Goal: Transaction & Acquisition: Purchase product/service

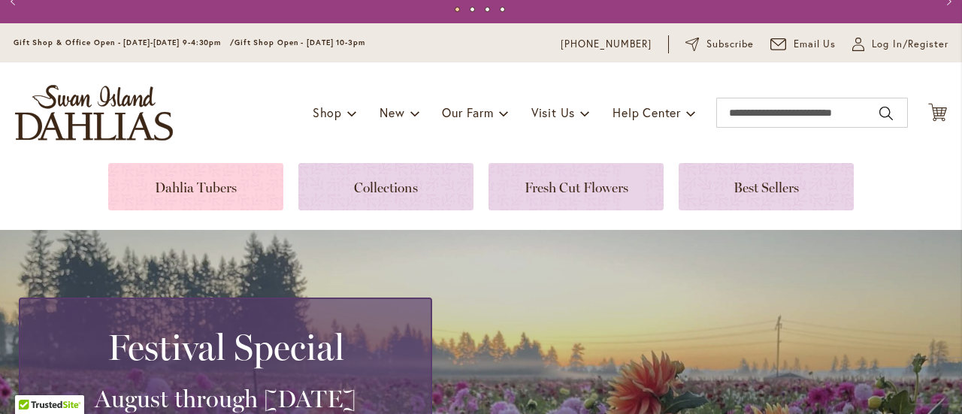
scroll to position [10, 0]
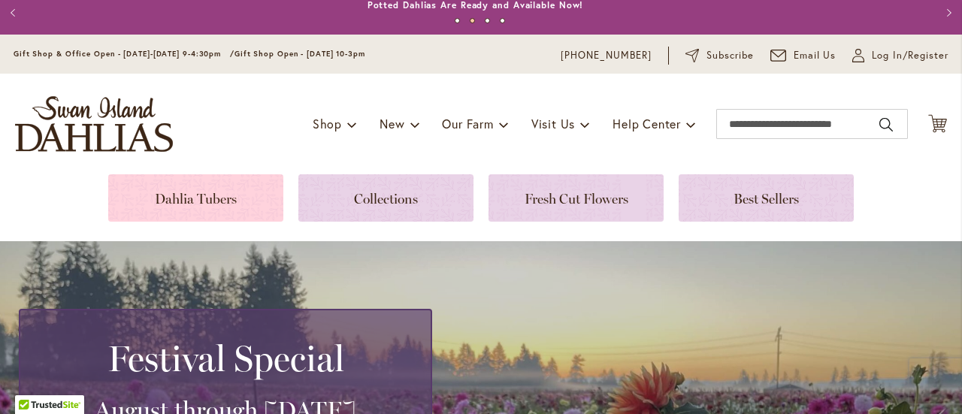
click at [207, 202] on link at bounding box center [195, 197] width 175 height 47
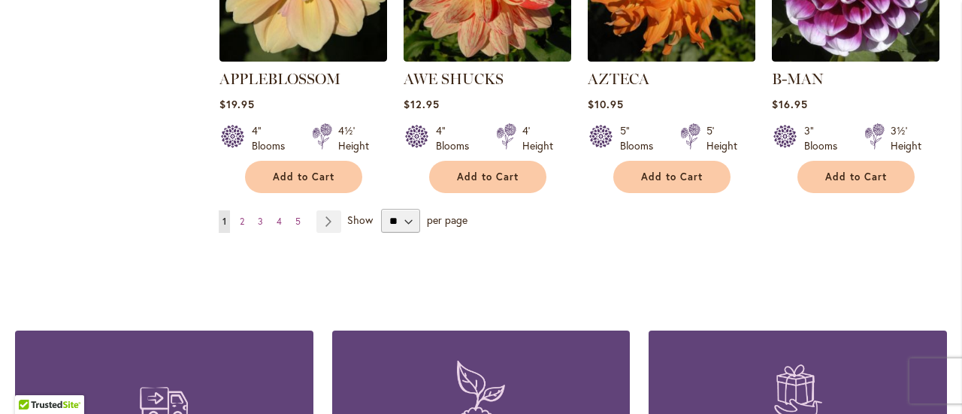
scroll to position [1449, 0]
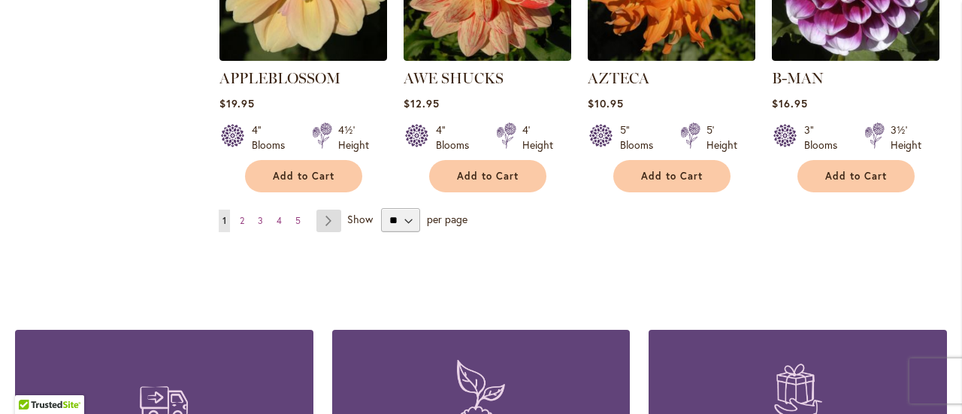
click at [320, 210] on link "Page Next" at bounding box center [328, 221] width 25 height 23
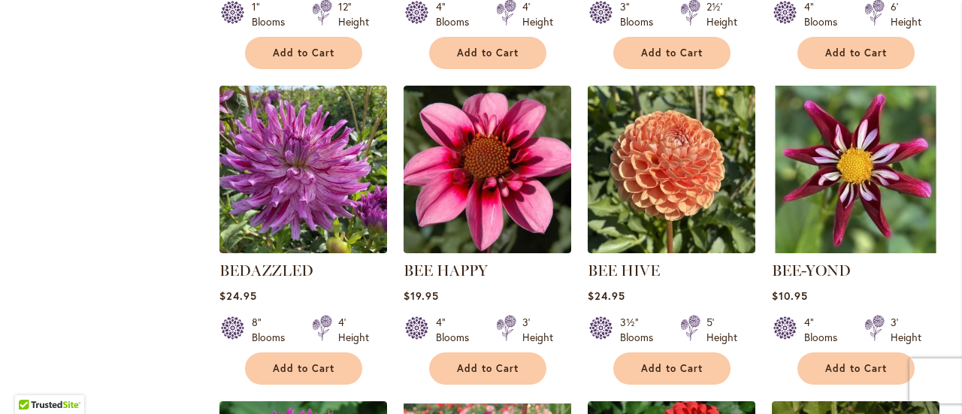
scroll to position [930, 0]
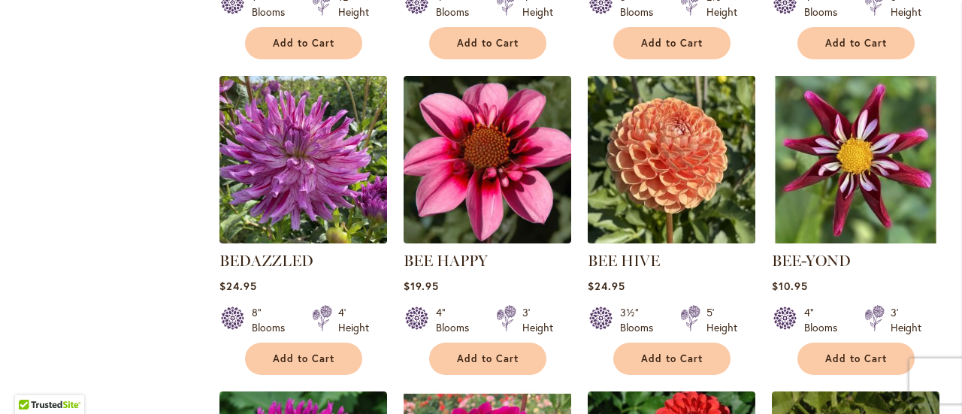
click at [669, 143] on img at bounding box center [671, 160] width 176 height 176
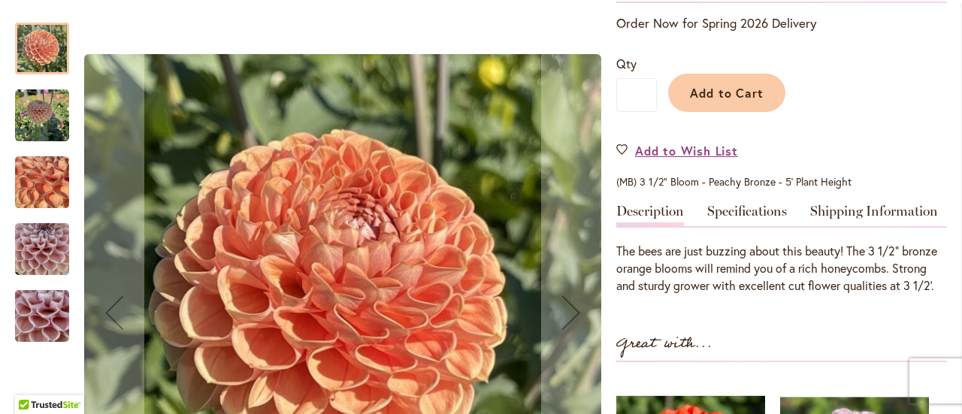
scroll to position [327, 0]
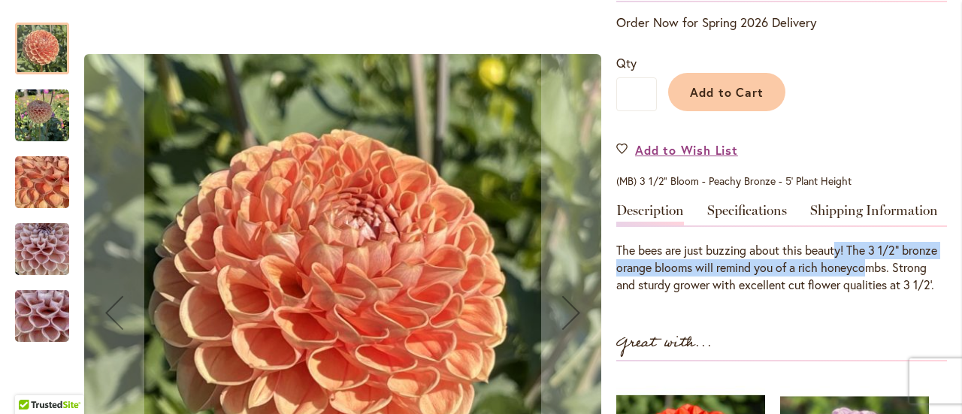
drag, startPoint x: 836, startPoint y: 255, endPoint x: 865, endPoint y: 273, distance: 34.4
click at [865, 273] on div "The bees are just buzzing about this beauty! The 3 1/2” bronze orange blooms wi…" at bounding box center [781, 268] width 331 height 52
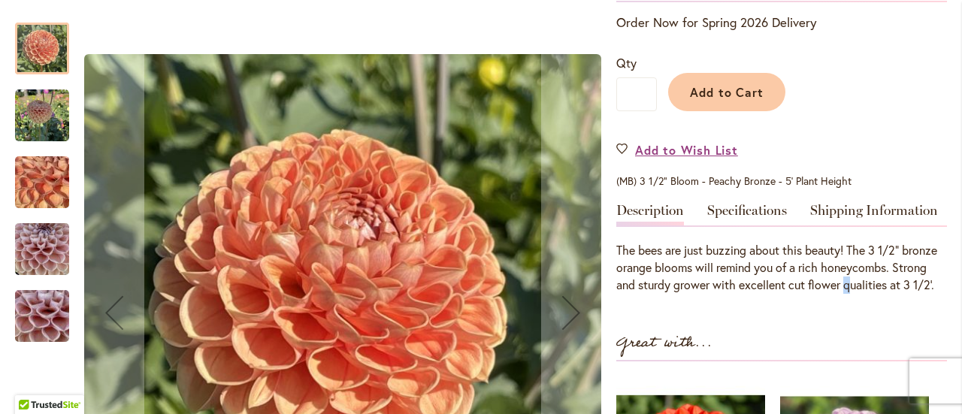
click at [847, 280] on div "The bees are just buzzing about this beauty! The 3 1/2” bronze orange blooms wi…" at bounding box center [781, 268] width 331 height 52
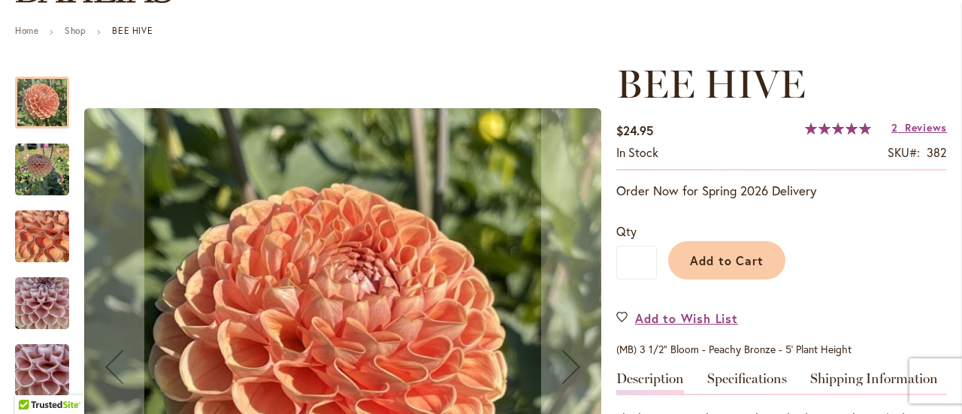
scroll to position [146, 0]
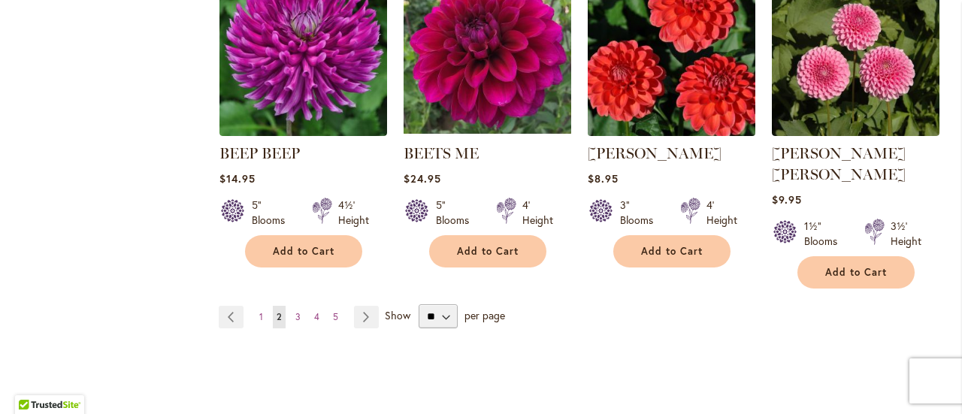
scroll to position [1355, 0]
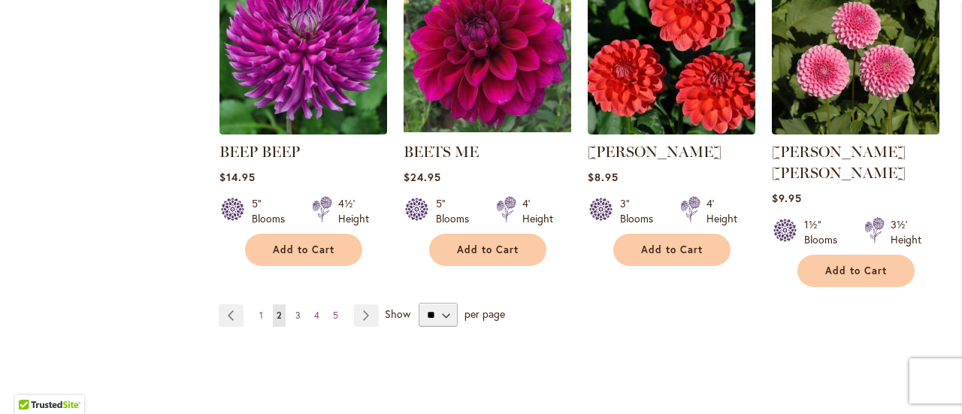
click at [296, 310] on span "3" at bounding box center [297, 315] width 5 height 11
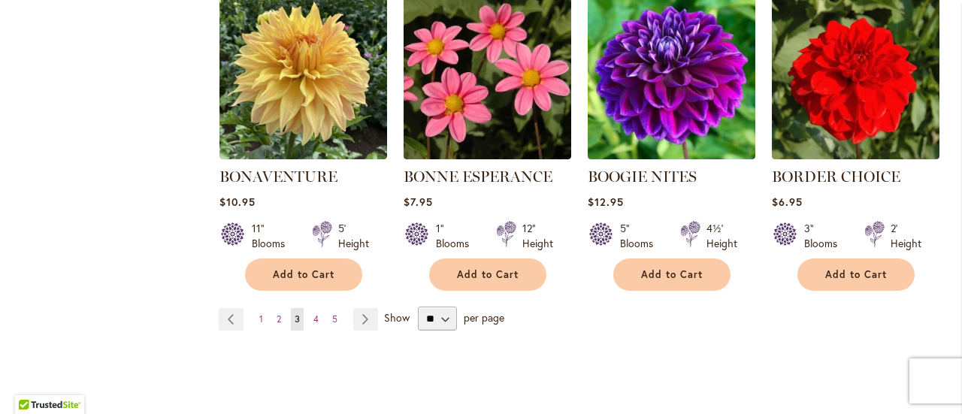
scroll to position [1413, 0]
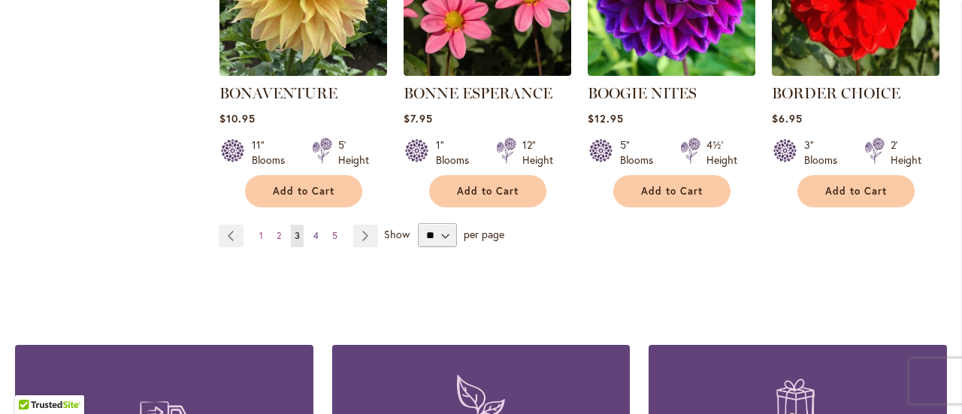
click at [314, 230] on span "4" at bounding box center [315, 235] width 5 height 11
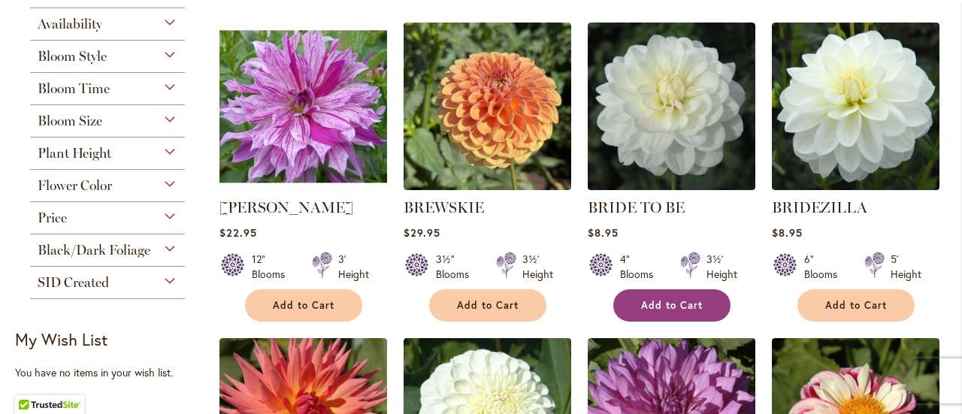
scroll to position [353, 0]
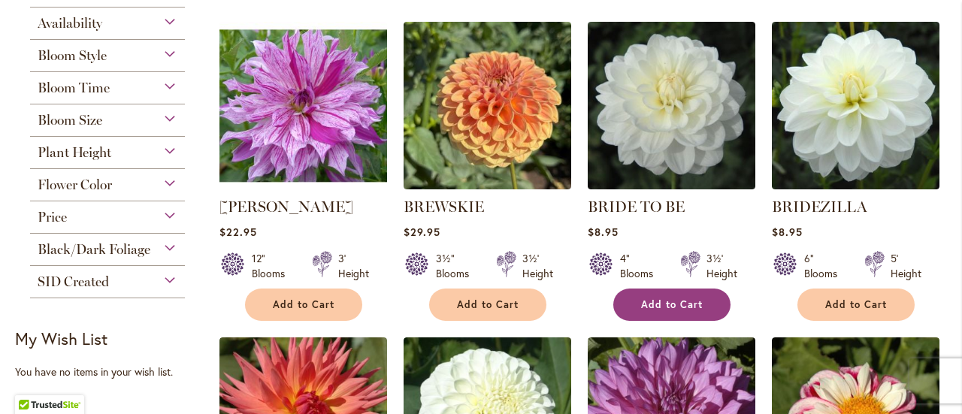
click at [705, 311] on button "Add to Cart" at bounding box center [671, 304] width 117 height 32
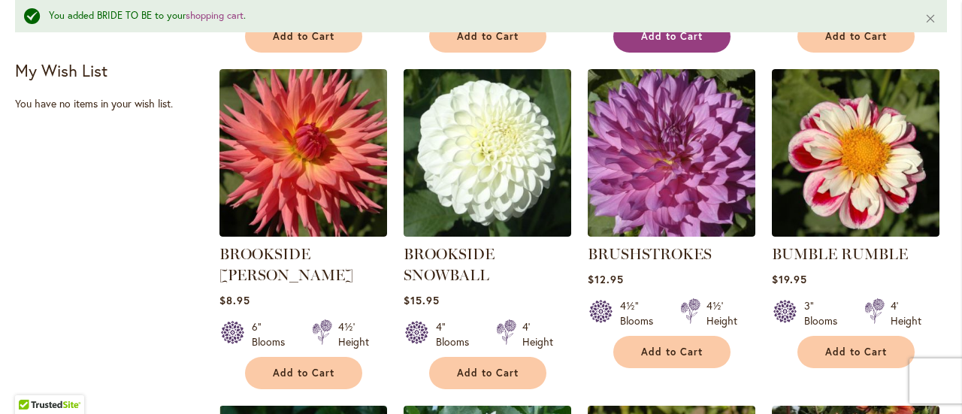
scroll to position [661, 0]
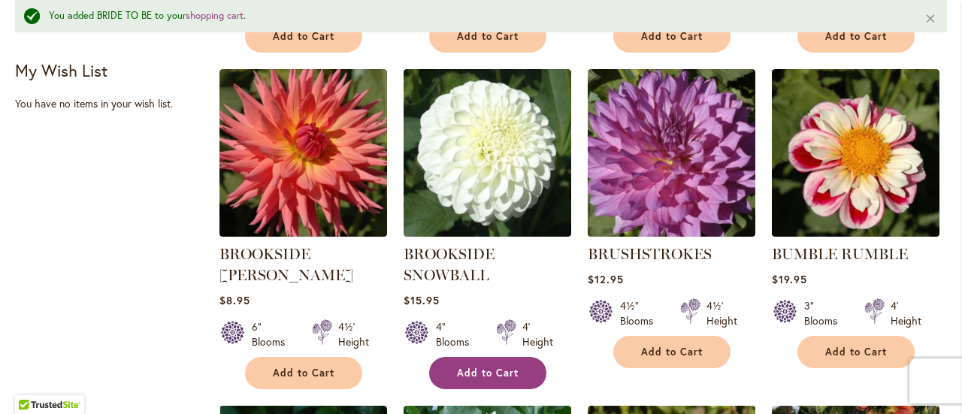
click at [497, 361] on button "Add to Cart" at bounding box center [487, 373] width 117 height 32
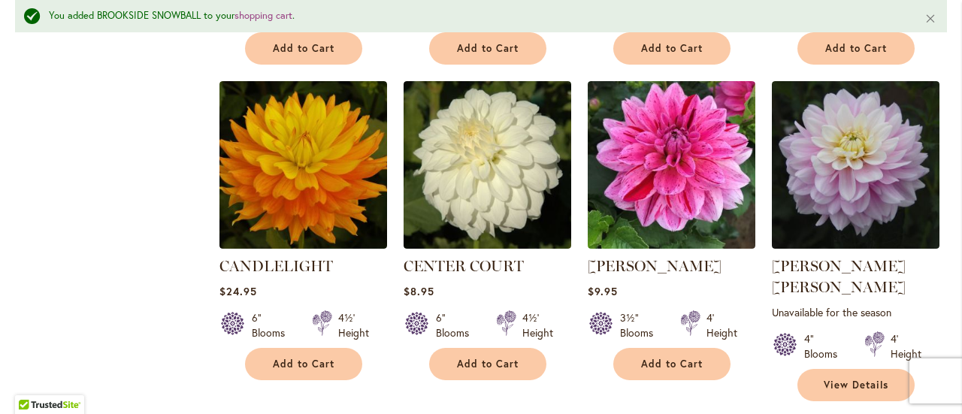
scroll to position [1303, 0]
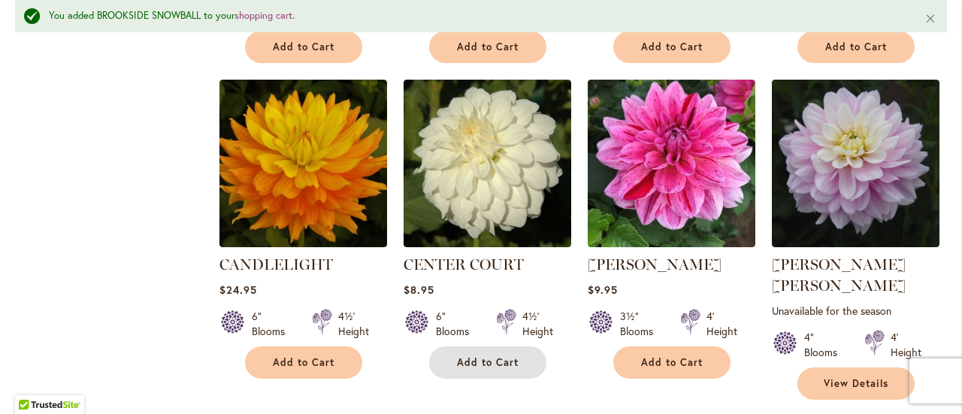
click at [497, 361] on span "Add to Cart" at bounding box center [488, 362] width 62 height 13
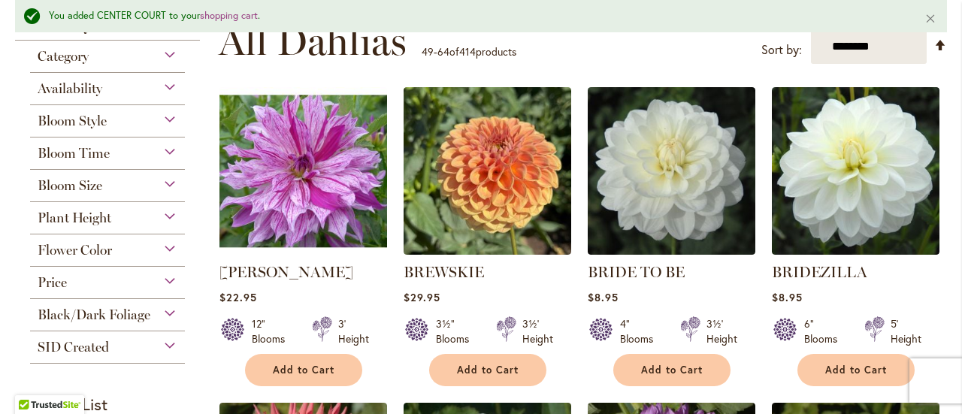
scroll to position [326, 0]
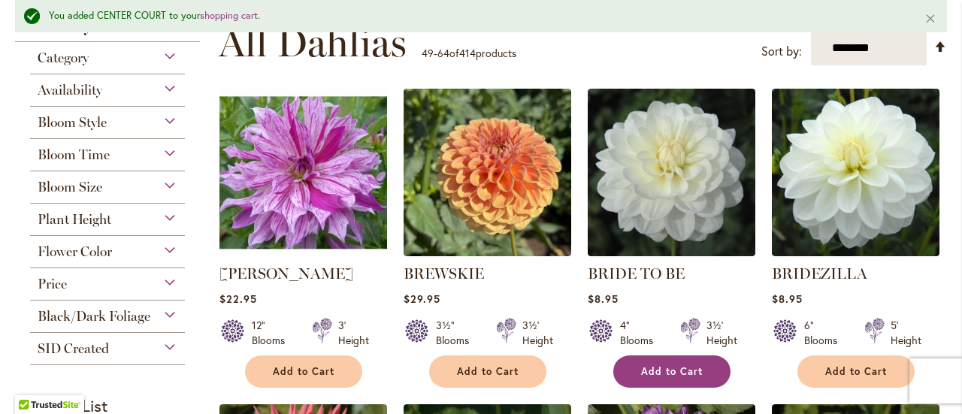
click at [664, 372] on span "Add to Cart" at bounding box center [672, 371] width 62 height 13
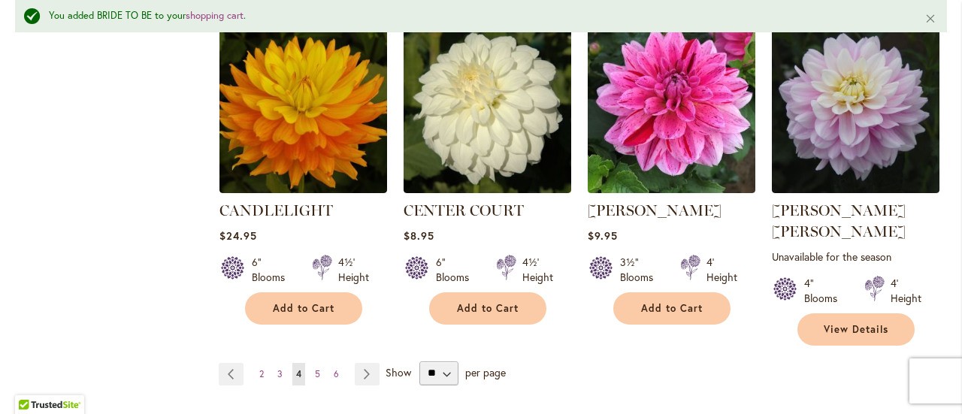
scroll to position [1357, 0]
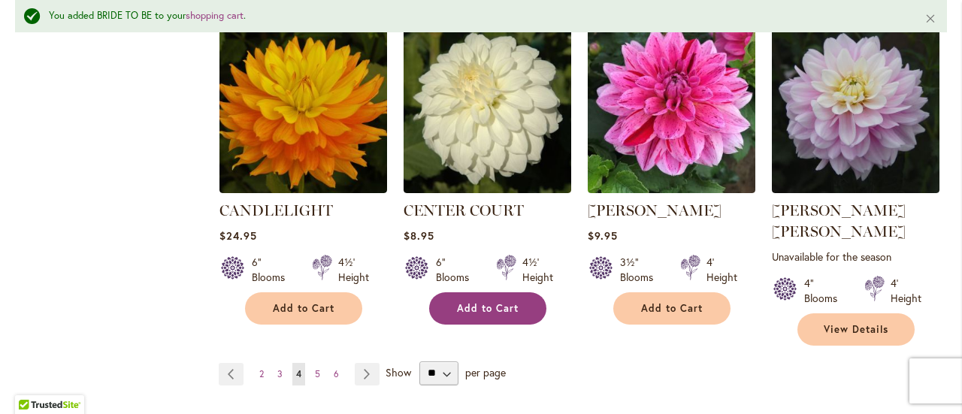
click at [514, 302] on span "Add to Cart" at bounding box center [488, 308] width 62 height 13
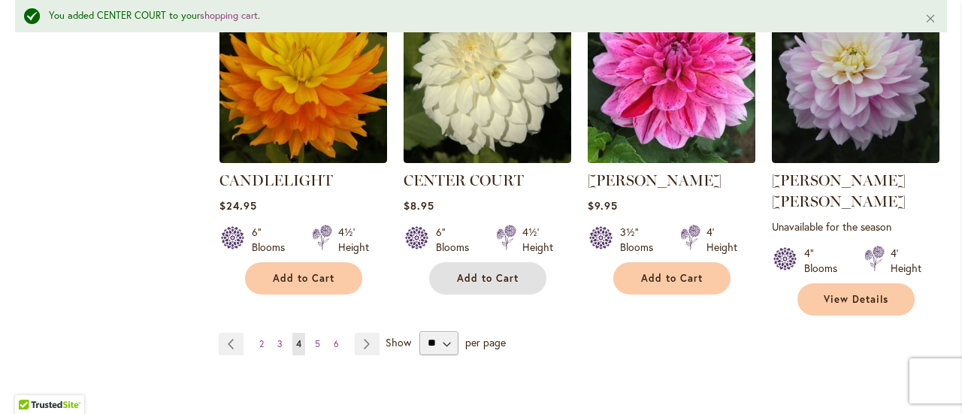
scroll to position [1387, 0]
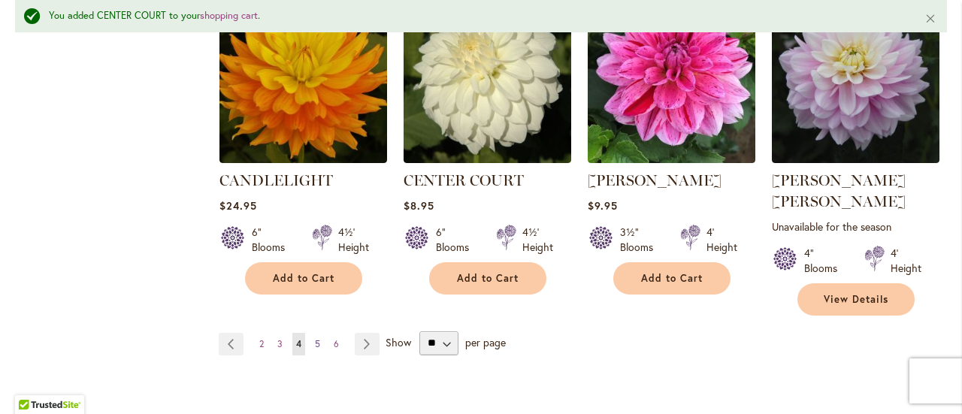
click at [319, 333] on link "Page 5" at bounding box center [317, 344] width 13 height 23
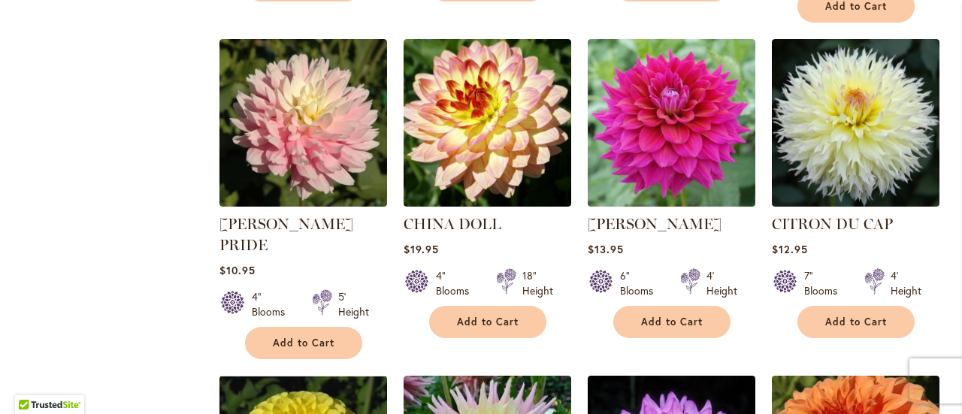
scroll to position [989, 0]
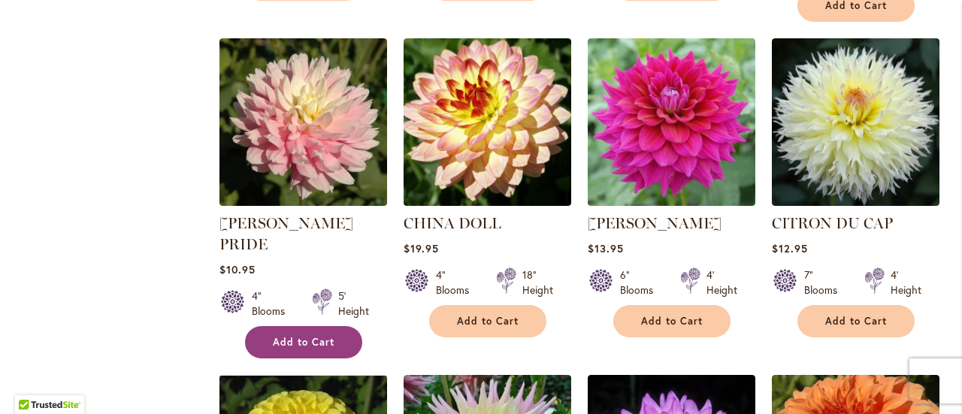
click at [320, 336] on span "Add to Cart" at bounding box center [304, 342] width 62 height 13
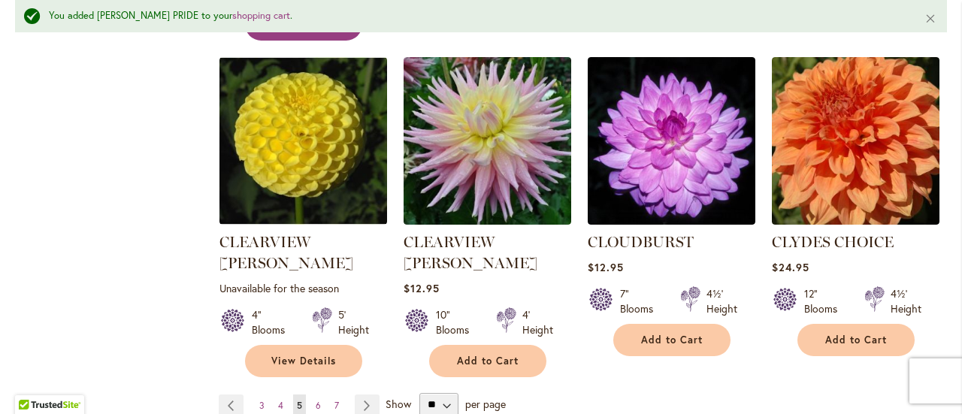
scroll to position [1380, 0]
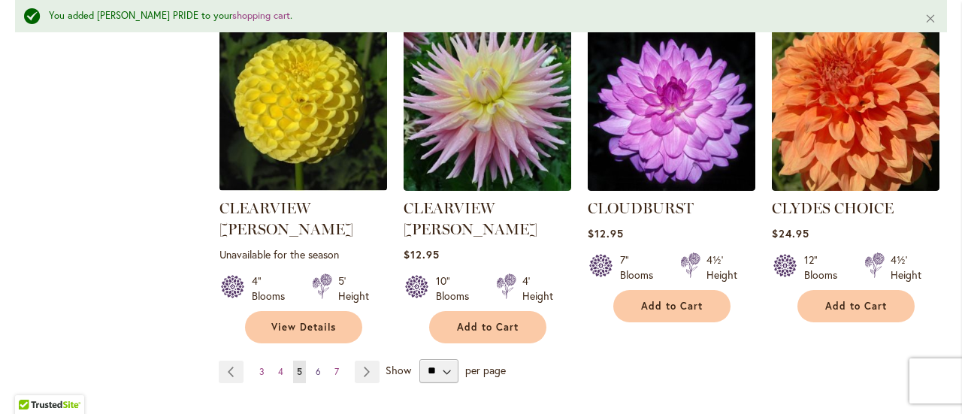
click at [313, 361] on link "Page 6" at bounding box center [318, 372] width 13 height 23
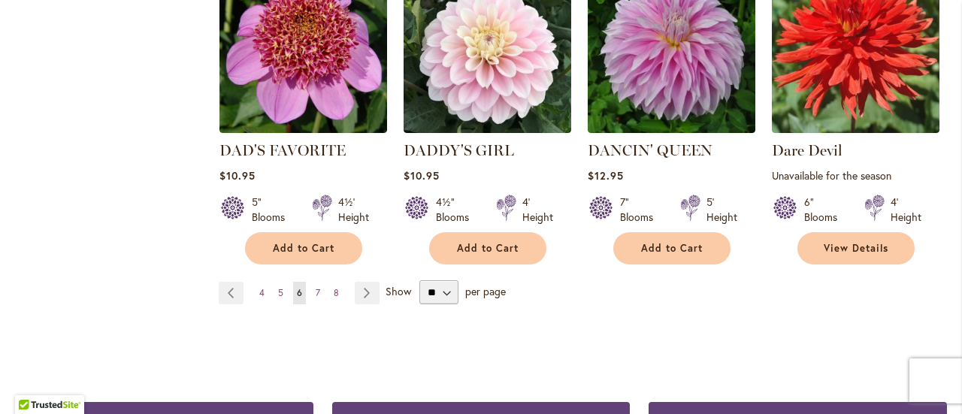
scroll to position [1394, 0]
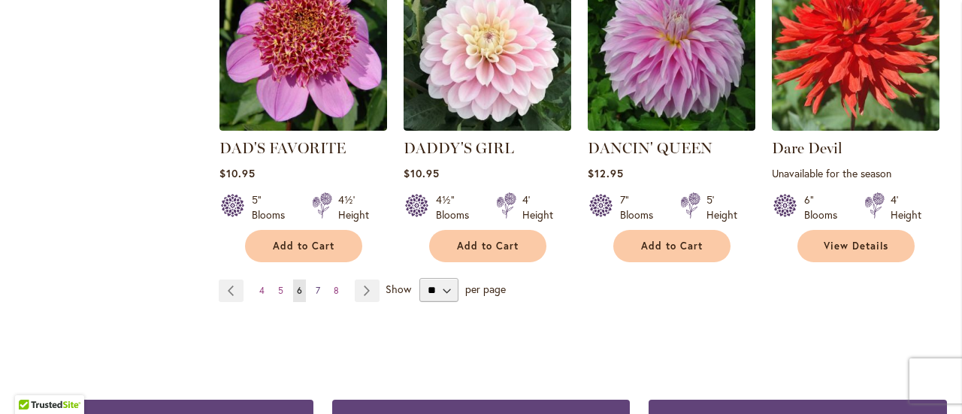
click at [322, 285] on link "Page 7" at bounding box center [318, 290] width 12 height 23
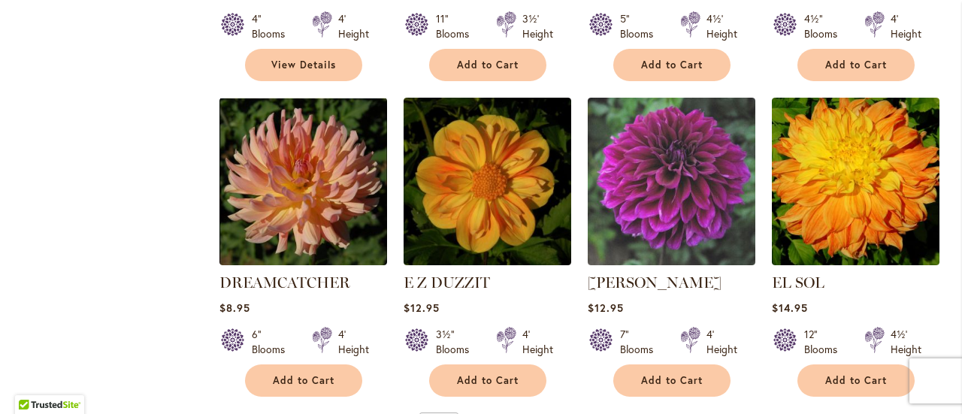
scroll to position [1269, 0]
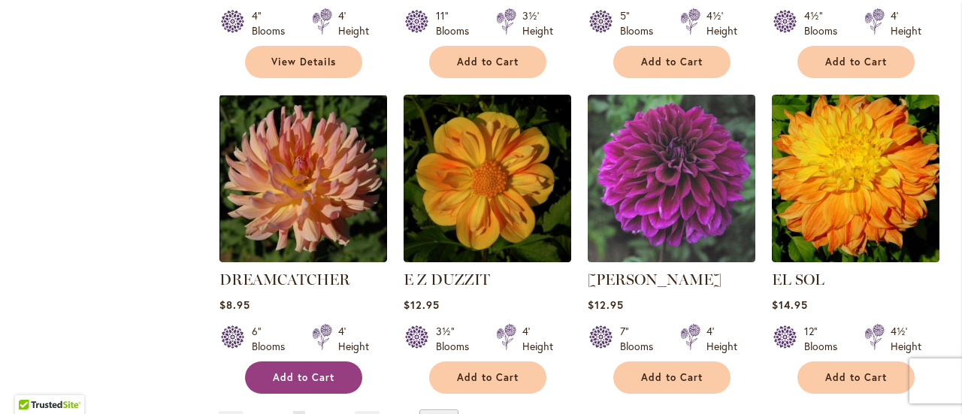
click at [320, 371] on span "Add to Cart" at bounding box center [304, 377] width 62 height 13
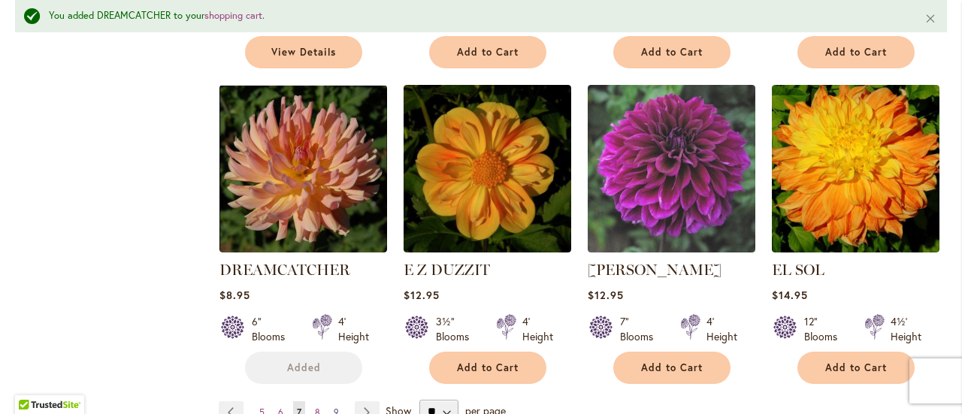
scroll to position [1358, 0]
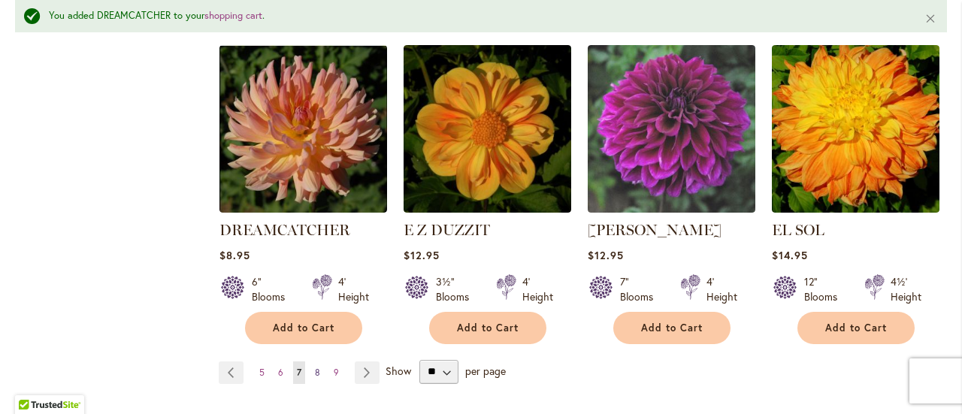
click at [315, 367] on span "8" at bounding box center [317, 372] width 5 height 11
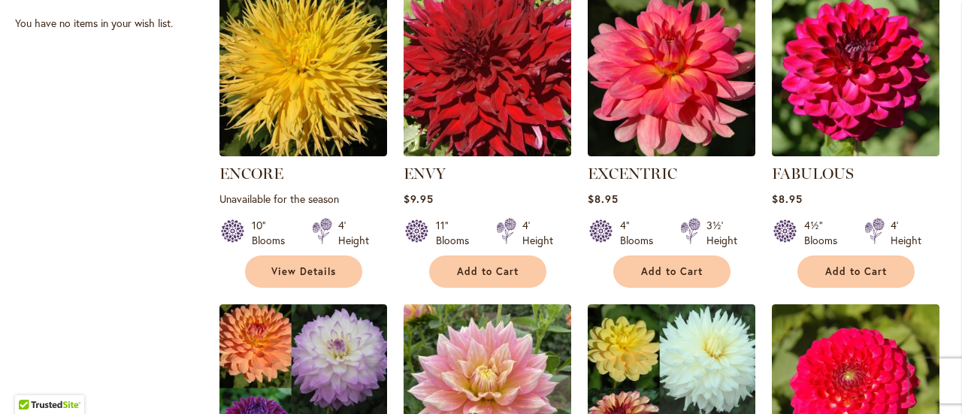
scroll to position [702, 0]
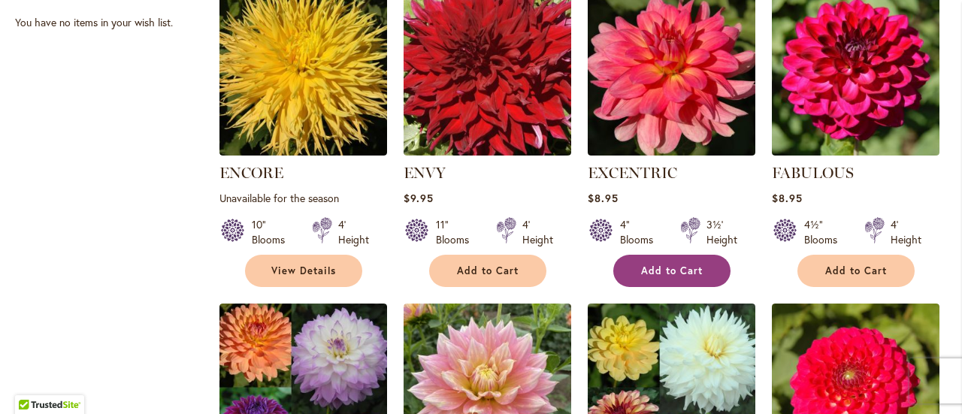
click at [696, 257] on button "Add to Cart" at bounding box center [671, 271] width 117 height 32
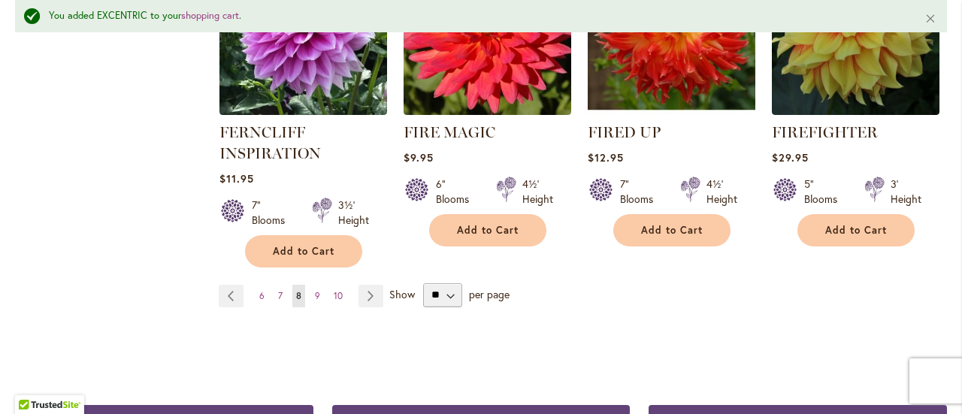
scroll to position [1450, 0]
click at [311, 288] on link "Page 9" at bounding box center [317, 296] width 13 height 23
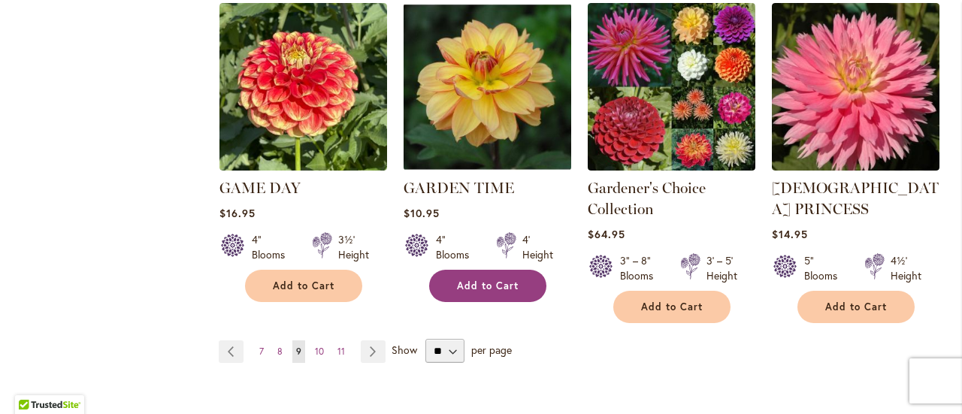
scroll to position [1384, 0]
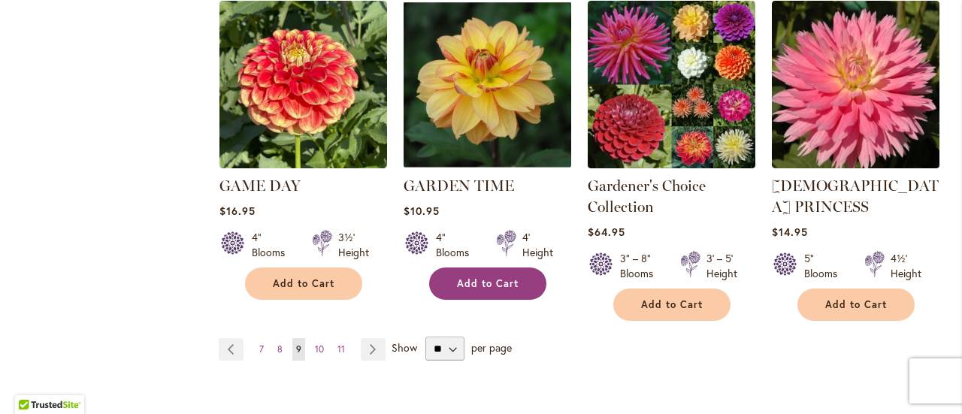
click at [482, 267] on button "Add to Cart" at bounding box center [487, 283] width 117 height 32
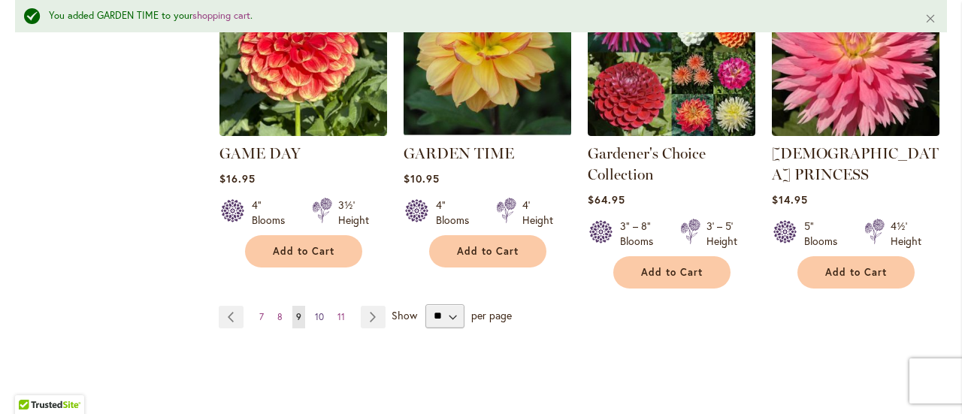
scroll to position [1436, 0]
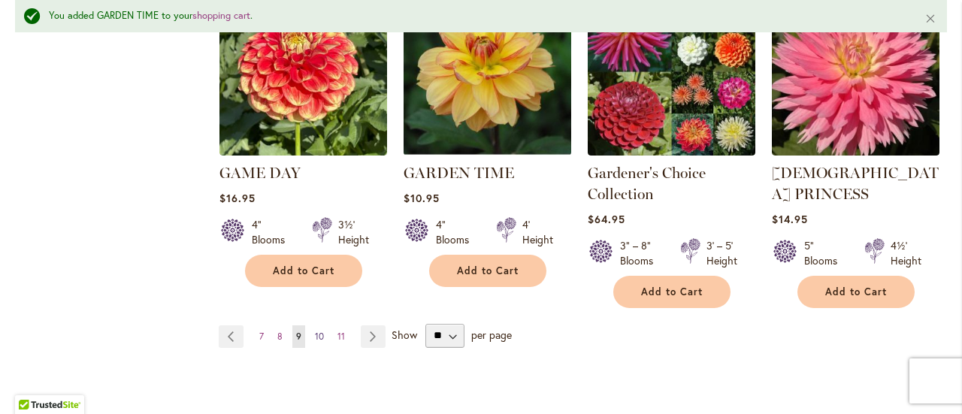
click at [317, 325] on link "Page 10" at bounding box center [319, 336] width 17 height 23
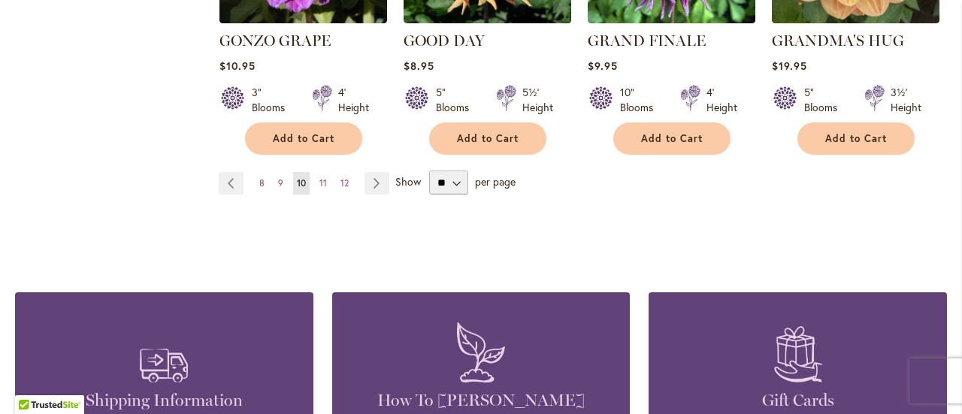
scroll to position [1490, 0]
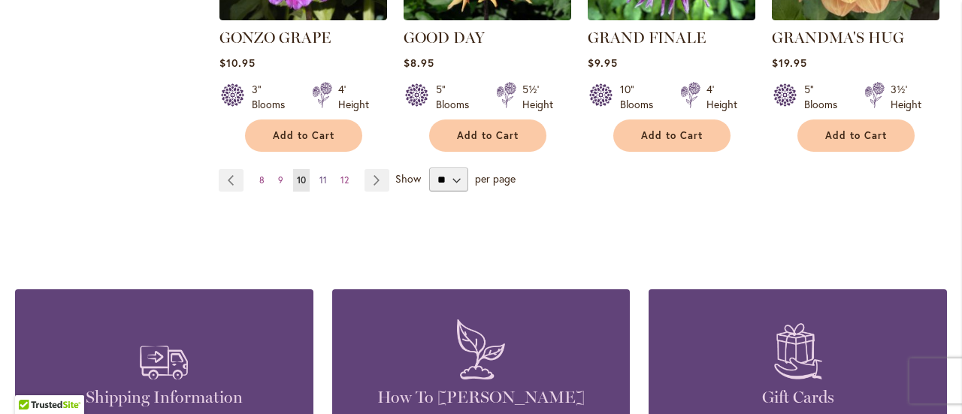
click at [323, 174] on span "11" at bounding box center [323, 179] width 8 height 11
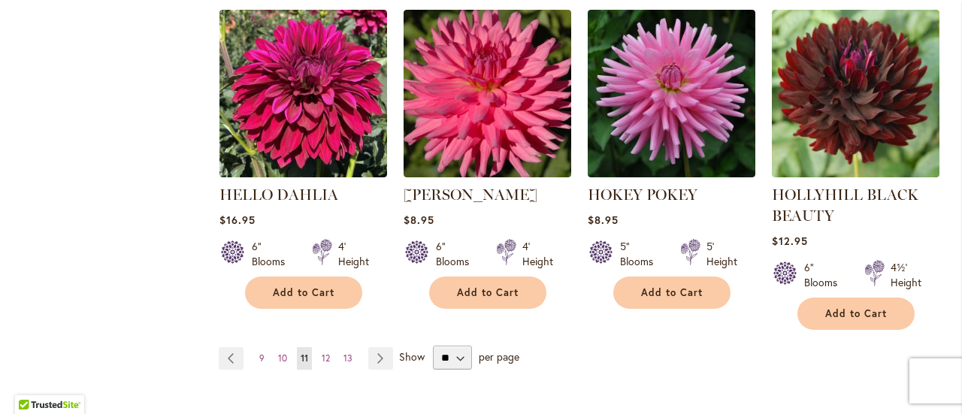
scroll to position [1509, 0]
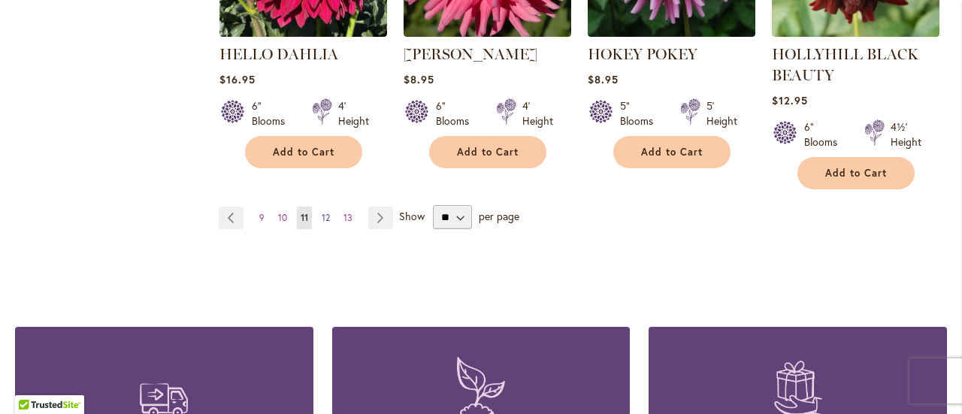
click at [322, 214] on span "12" at bounding box center [326, 217] width 8 height 11
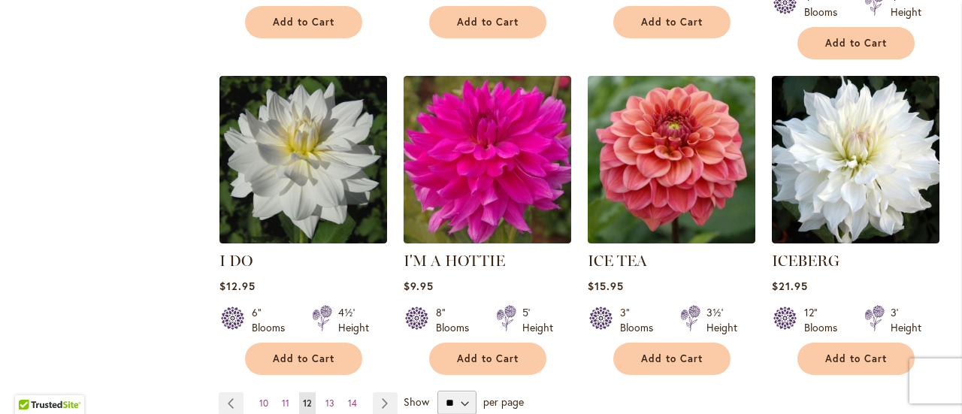
scroll to position [1267, 0]
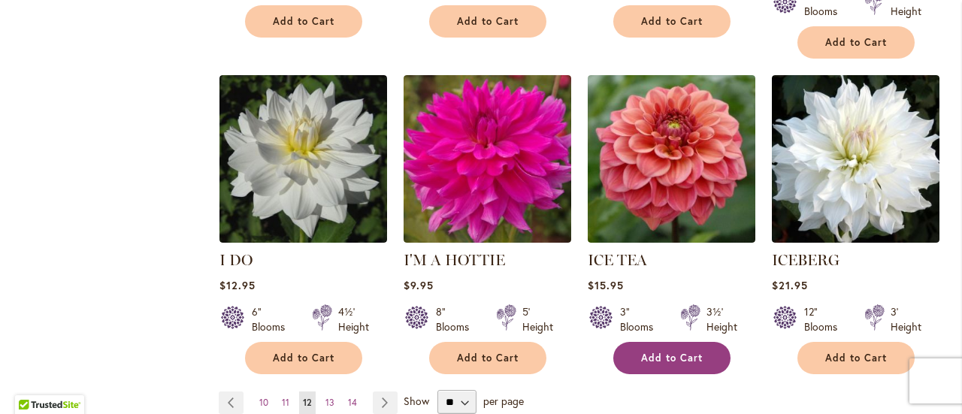
click at [642, 342] on button "Add to Cart" at bounding box center [671, 358] width 117 height 32
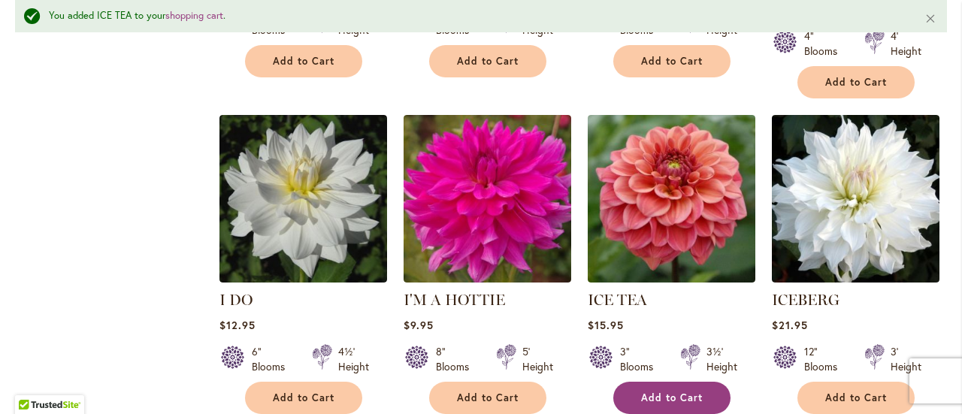
scroll to position [1476, 0]
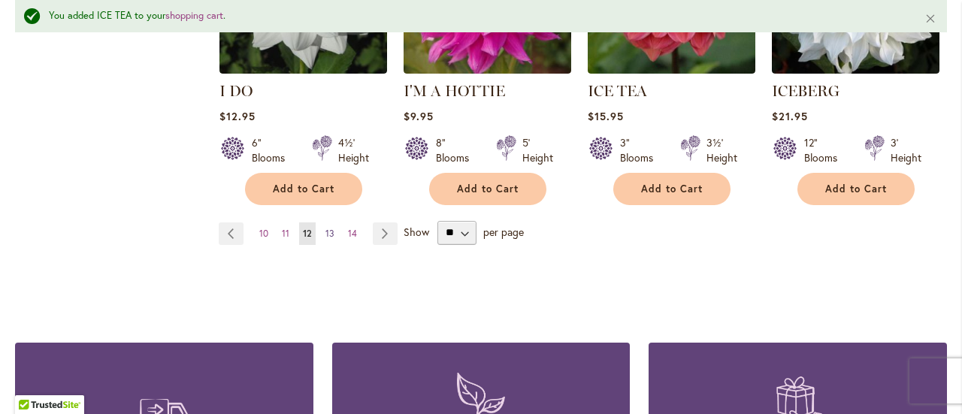
click at [325, 222] on link "Page 13" at bounding box center [330, 233] width 17 height 23
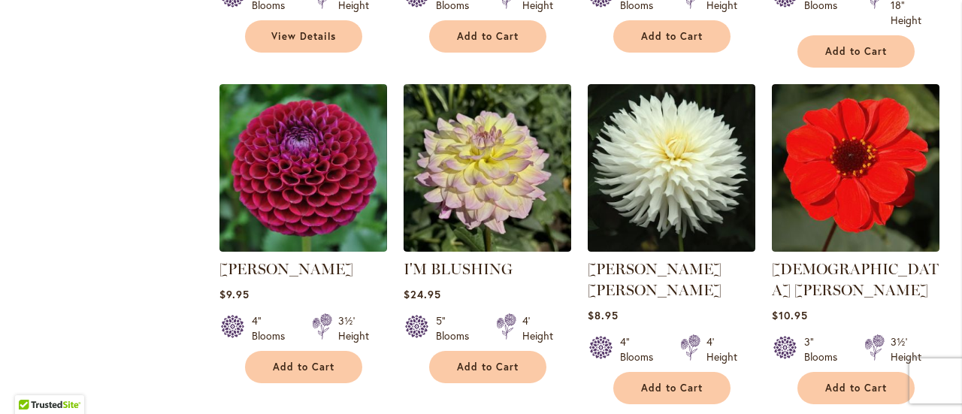
scroll to position [943, 0]
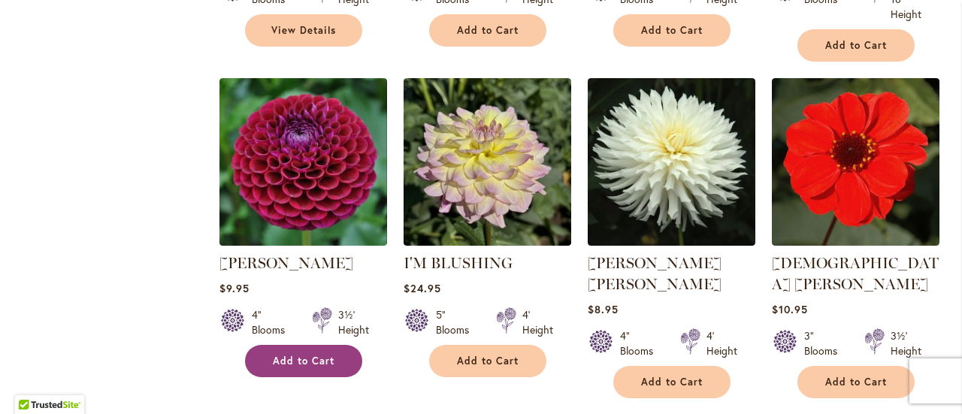
click at [313, 355] on span "Add to Cart" at bounding box center [304, 361] width 62 height 13
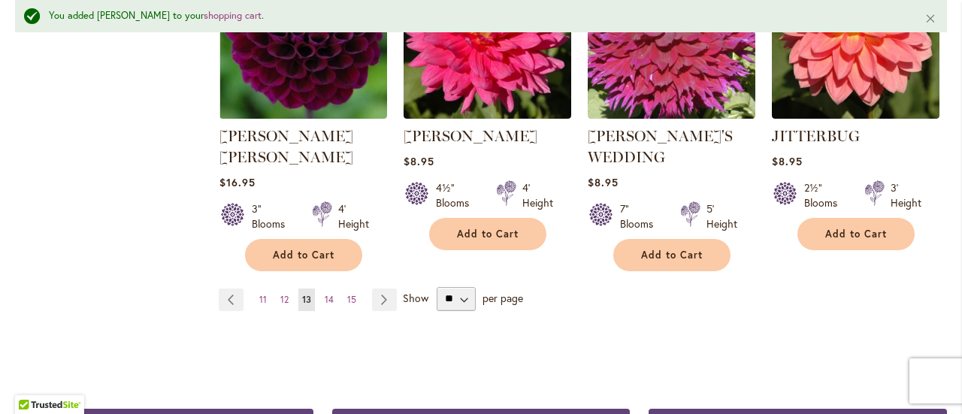
scroll to position [1478, 0]
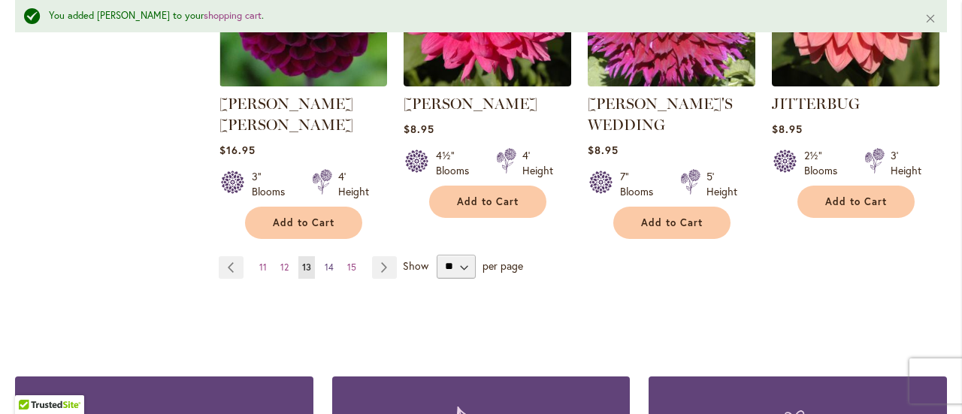
click at [327, 256] on link "Page 14" at bounding box center [329, 267] width 17 height 23
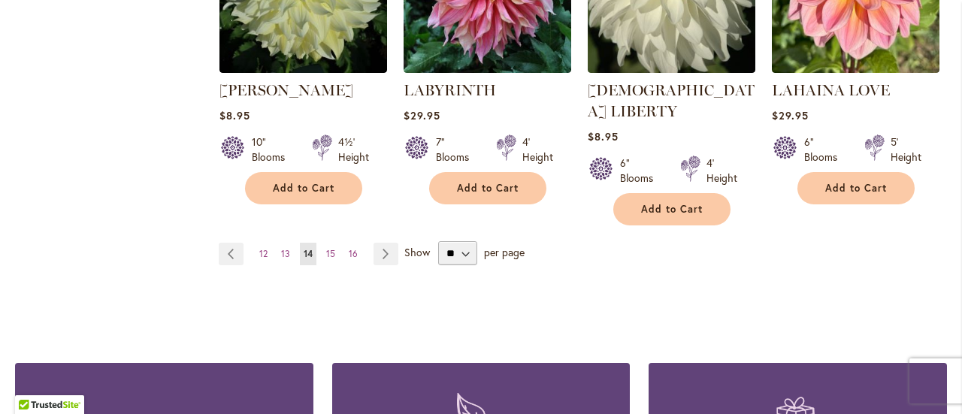
scroll to position [1417, 0]
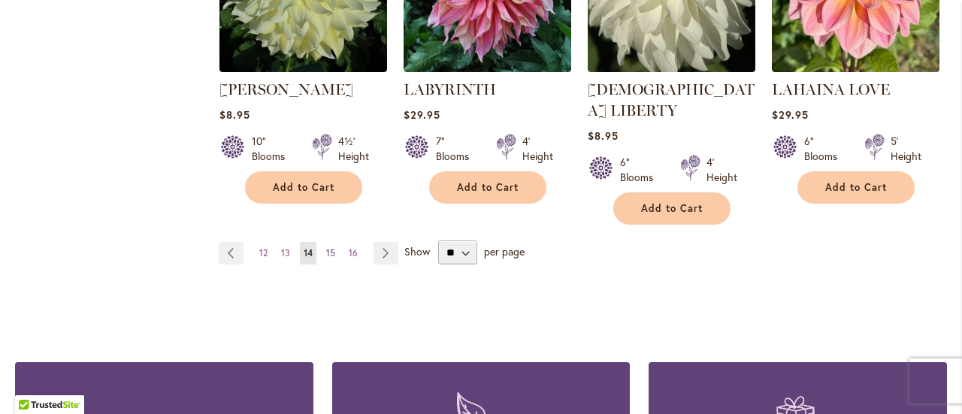
click at [332, 247] on span "15" at bounding box center [330, 252] width 9 height 11
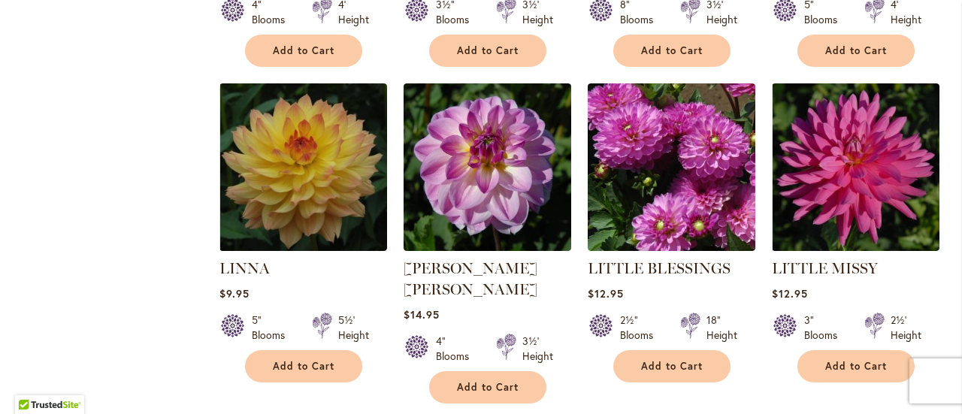
scroll to position [944, 0]
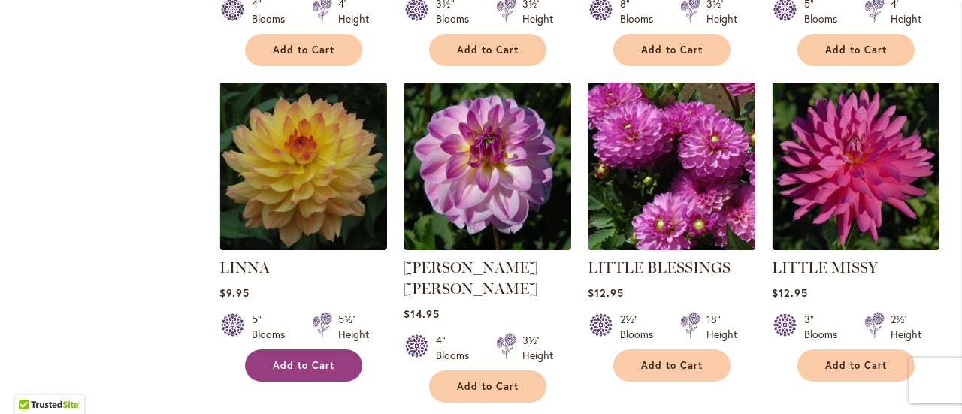
click at [331, 359] on span "Add to Cart" at bounding box center [304, 365] width 62 height 13
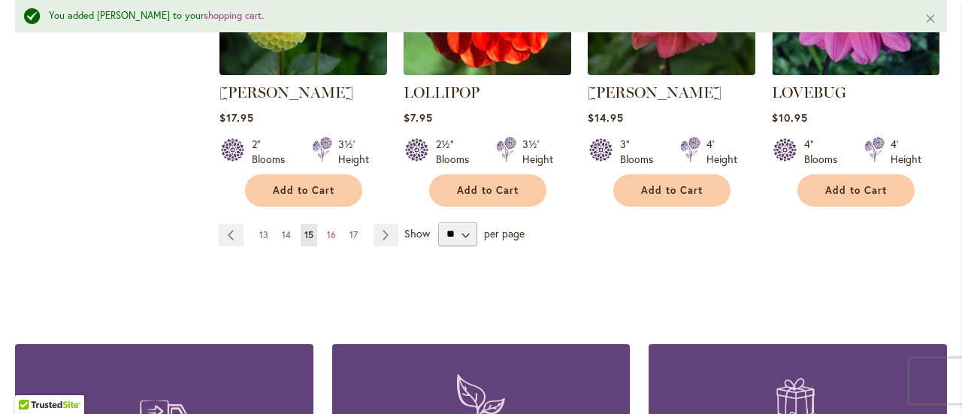
scroll to position [1497, 0]
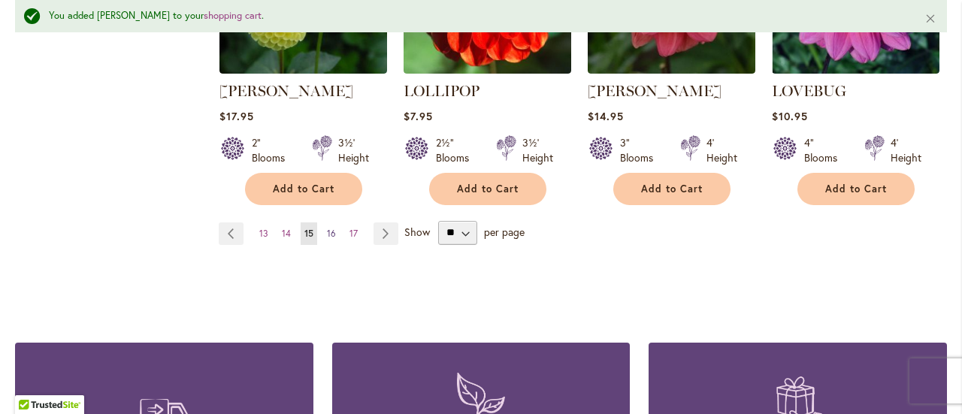
click at [323, 222] on link "Page 16" at bounding box center [331, 233] width 17 height 23
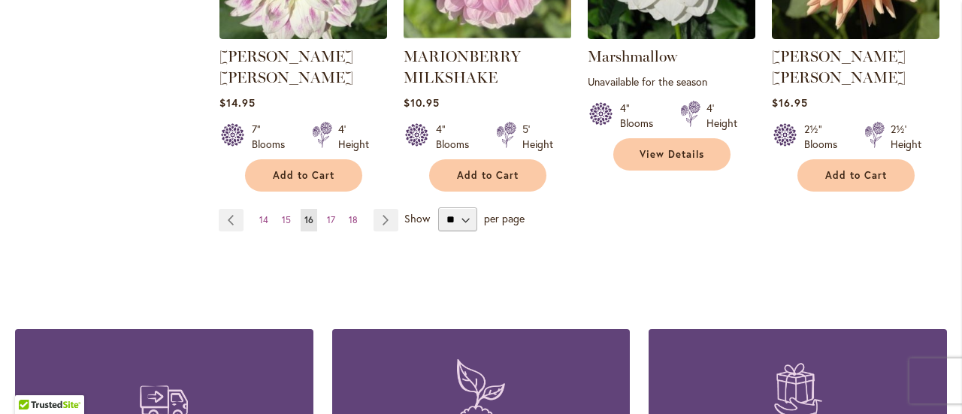
scroll to position [1473, 0]
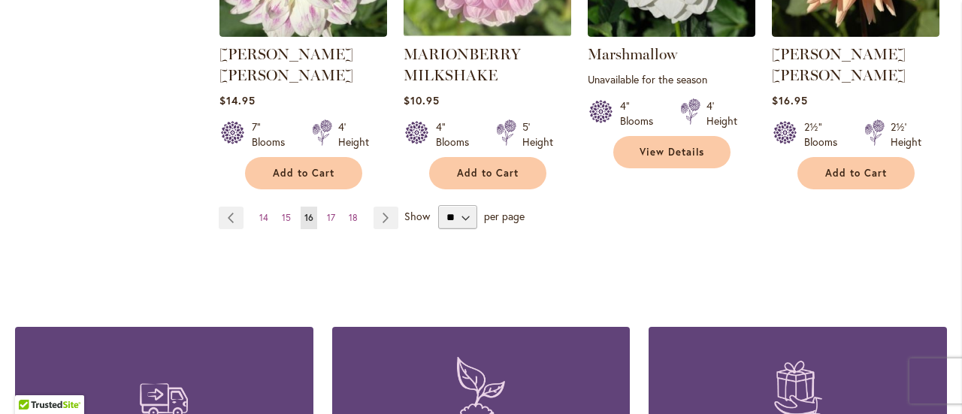
click at [318, 207] on ul "Page Previous Page 14 Page 15 You're currently reading page 16 Page 17 Page 18 …" at bounding box center [312, 218] width 186 height 23
click at [320, 207] on ul "Page Previous Page 14 Page 15 You're currently reading page 16 Page 17 Page 18 …" at bounding box center [312, 218] width 186 height 23
click at [329, 212] on span "17" at bounding box center [331, 217] width 8 height 11
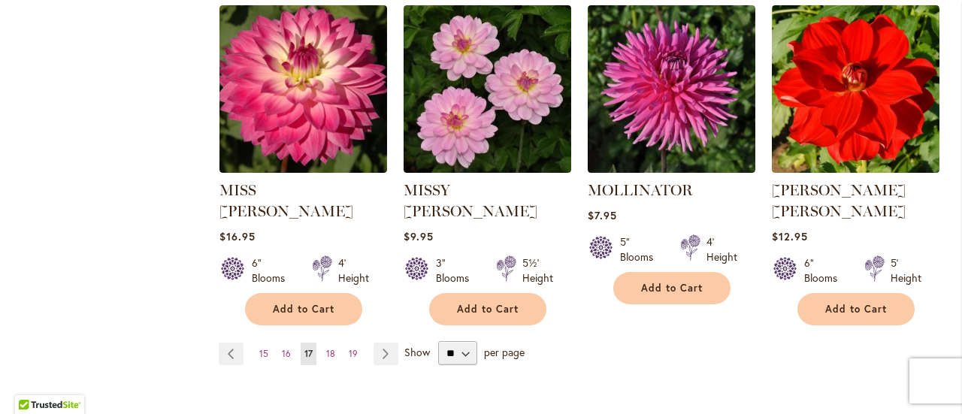
scroll to position [1317, 0]
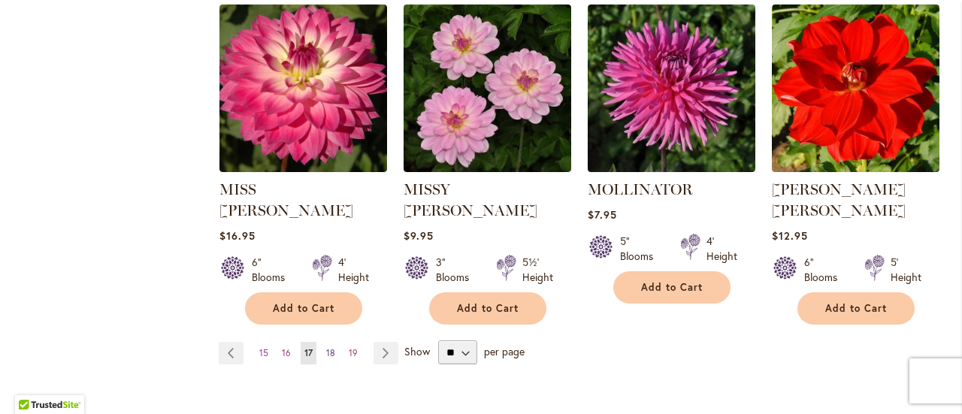
click at [326, 347] on span "18" at bounding box center [330, 352] width 9 height 11
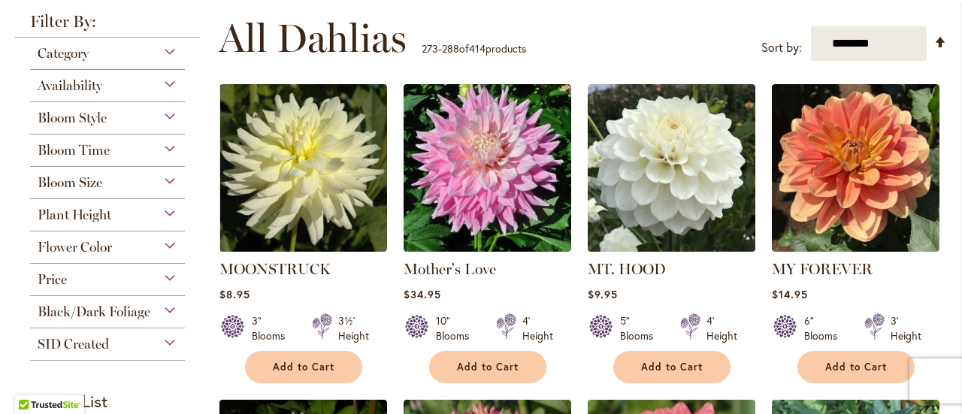
scroll to position [291, 0]
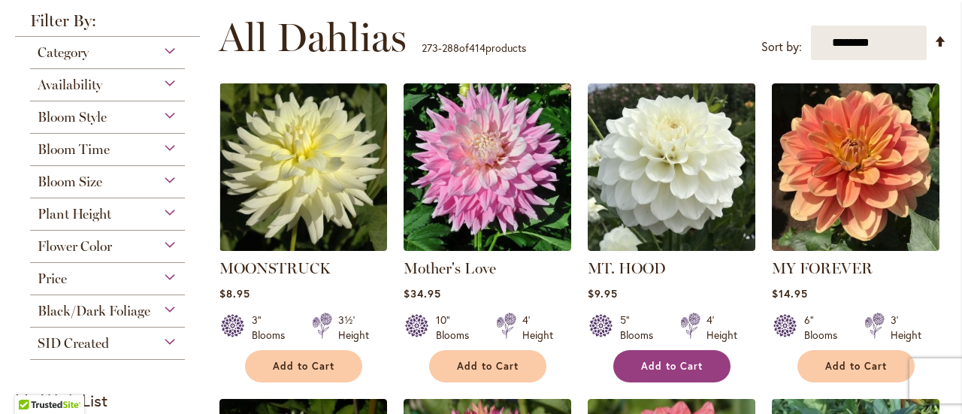
click at [705, 363] on button "Add to Cart" at bounding box center [671, 366] width 117 height 32
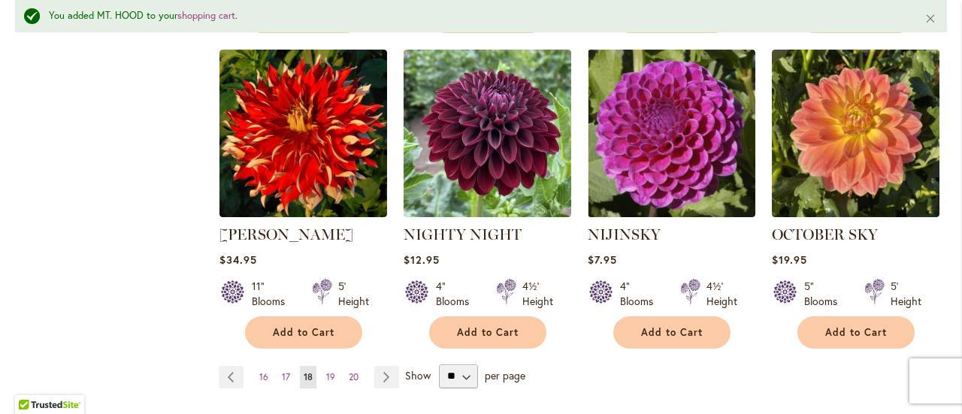
scroll to position [1334, 0]
